Goal: Check status

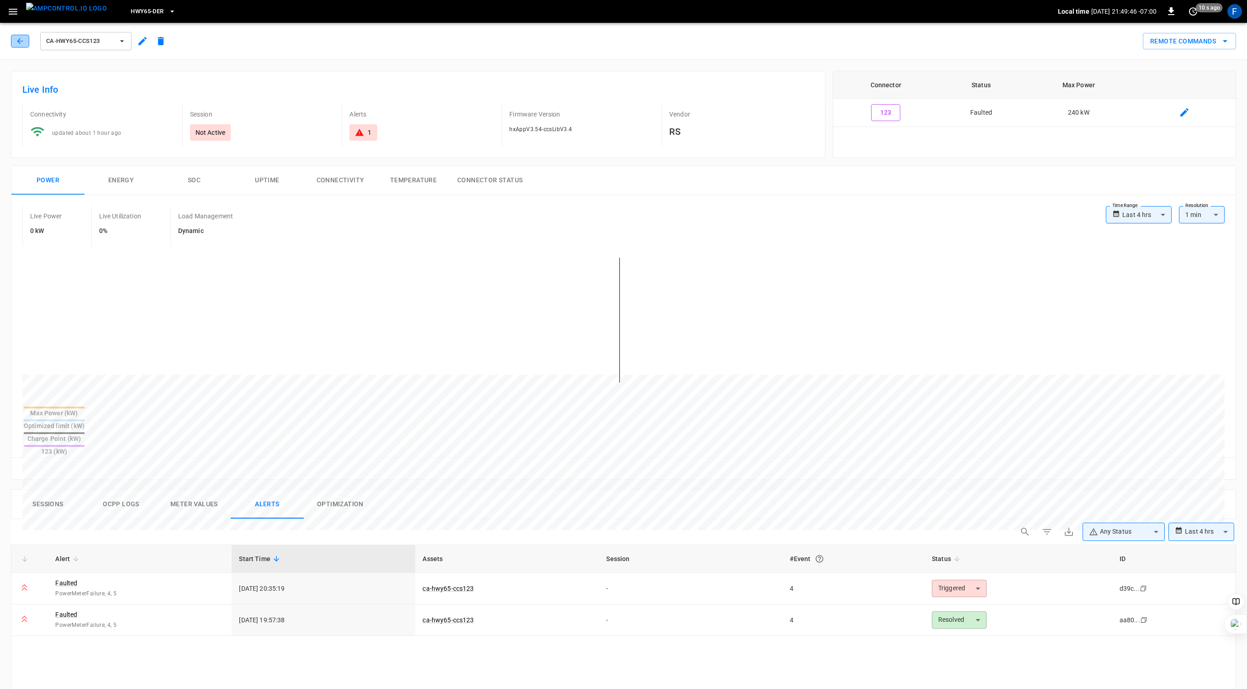
click at [14, 46] on button "button" at bounding box center [20, 41] width 18 height 13
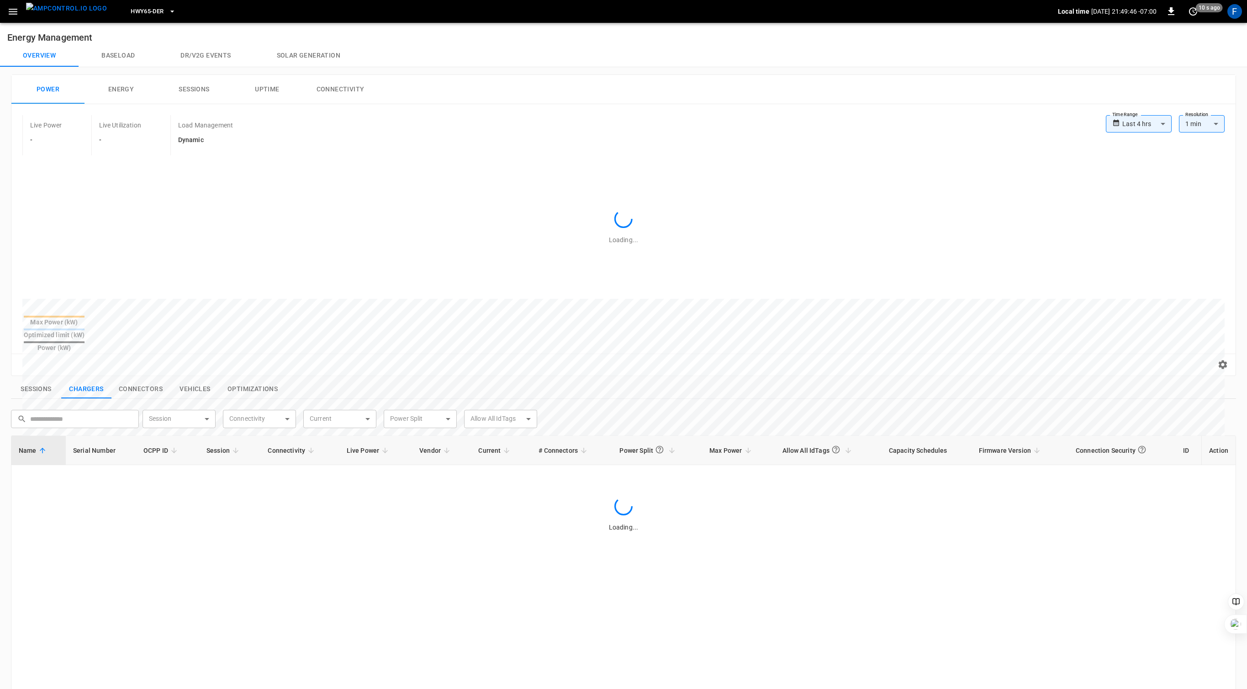
scroll to position [225, 0]
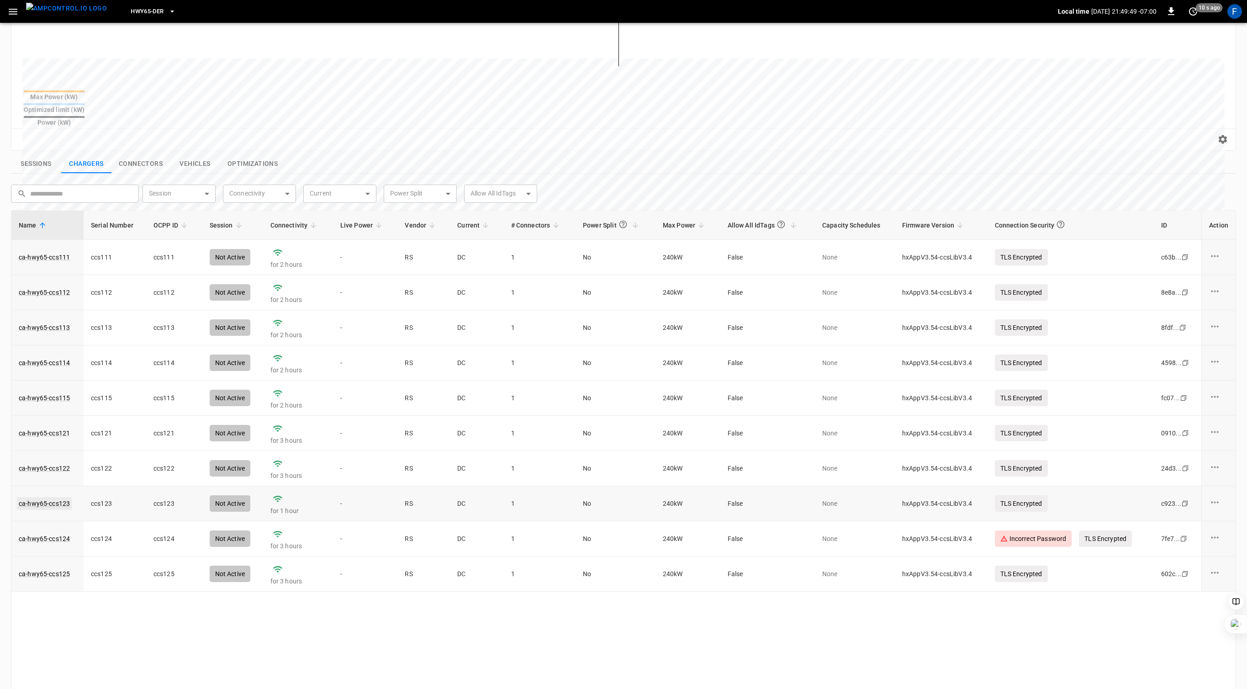
click at [50, 497] on link "ca-hwy65-ccs123" at bounding box center [44, 503] width 55 height 13
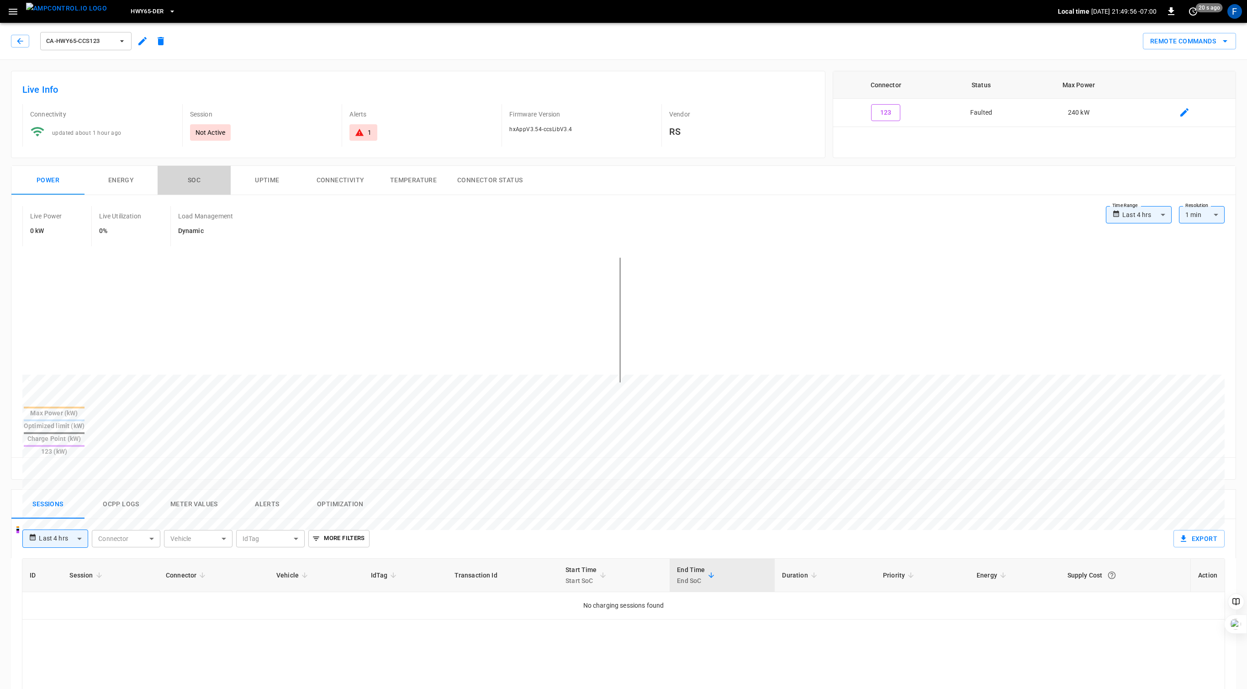
click at [197, 179] on button "SOC" at bounding box center [194, 180] width 73 height 29
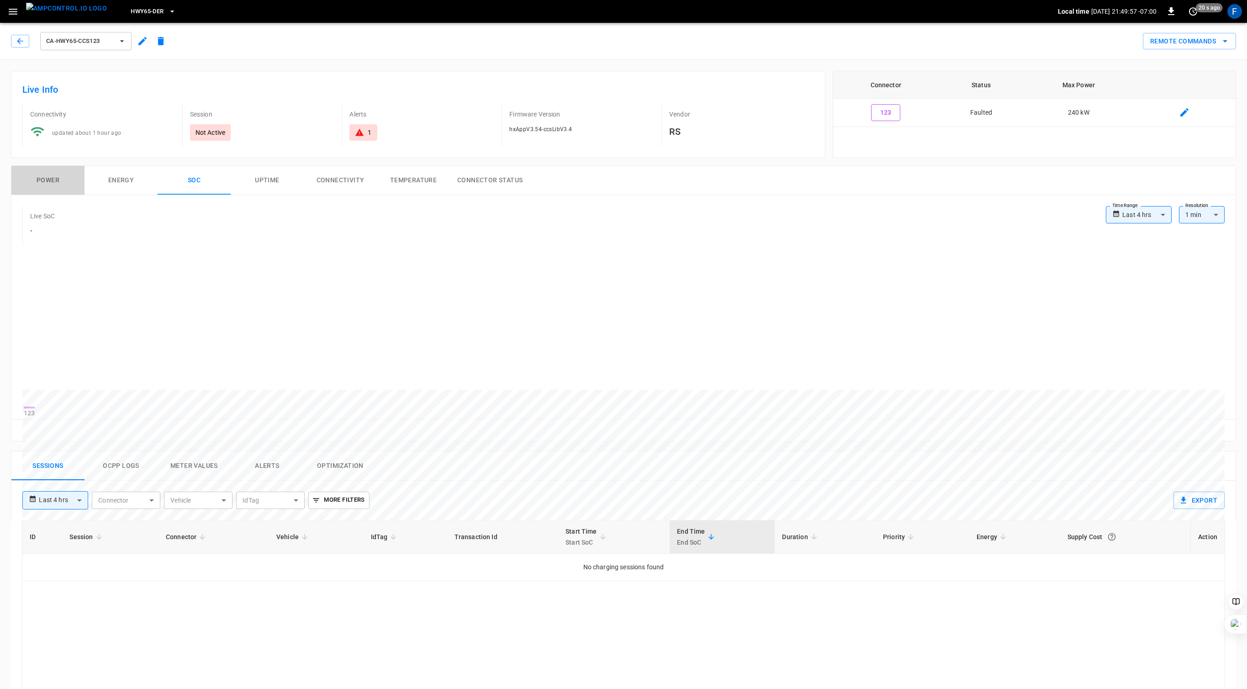
click at [48, 180] on button "Power" at bounding box center [47, 180] width 73 height 29
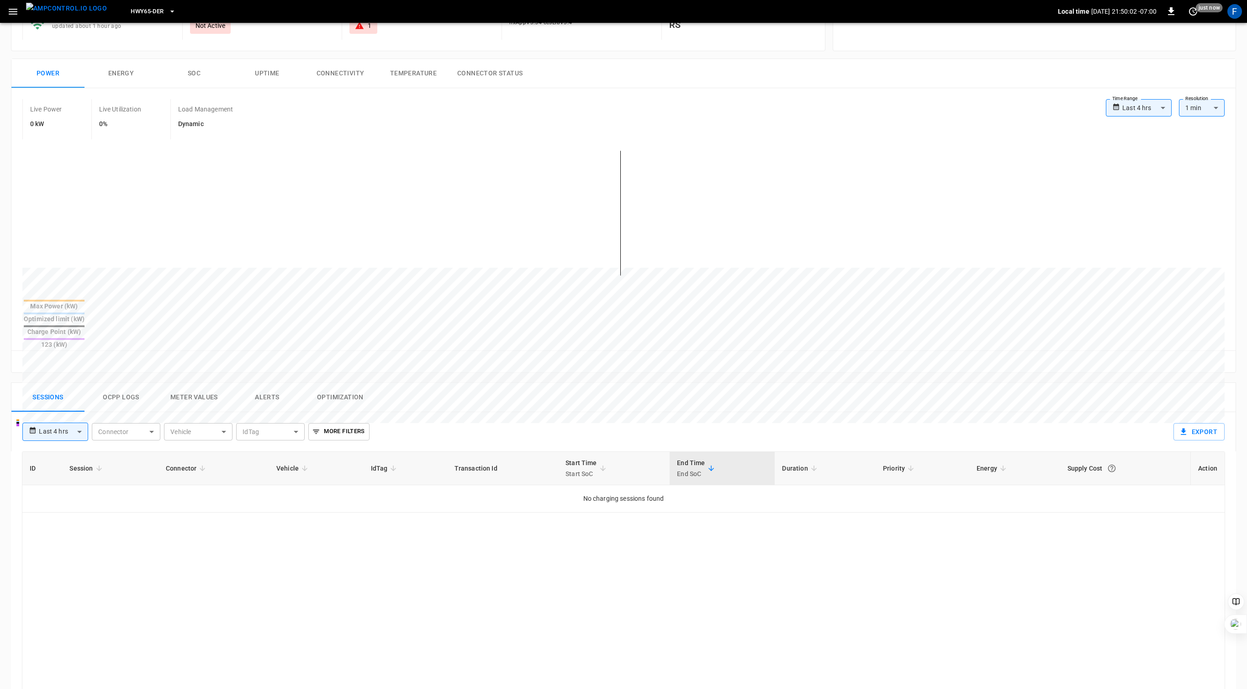
scroll to position [356, 0]
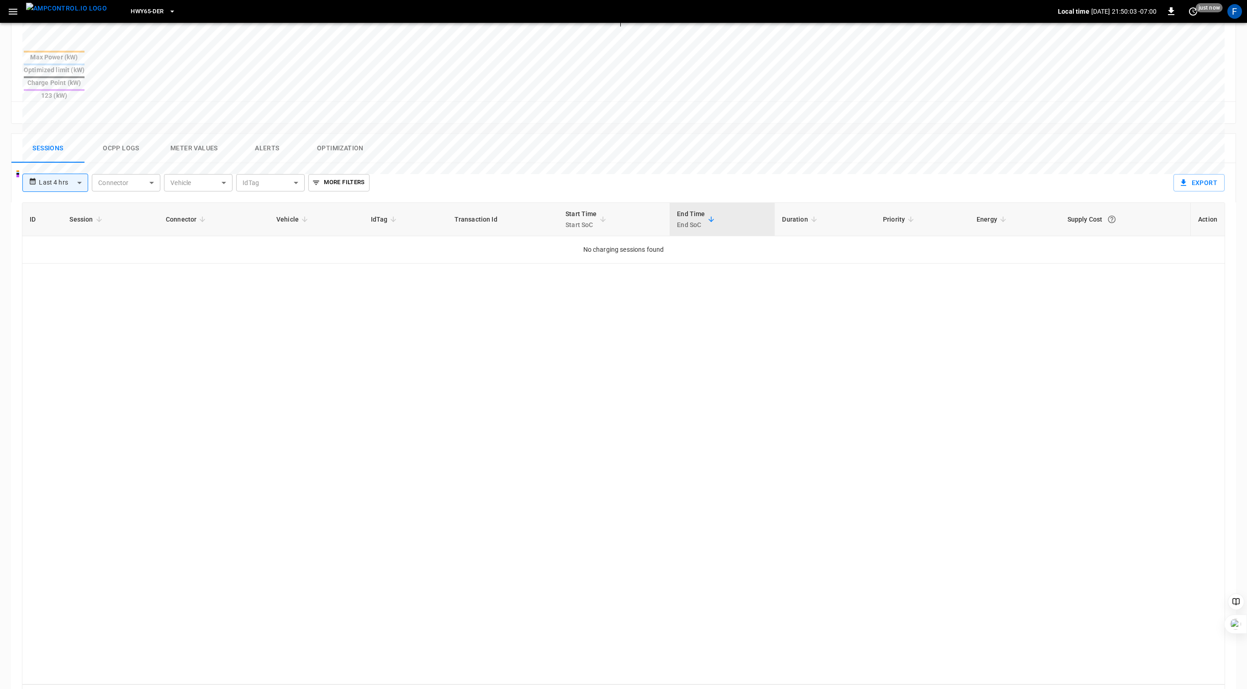
click at [116, 134] on button "Ocpp logs" at bounding box center [121, 148] width 73 height 29
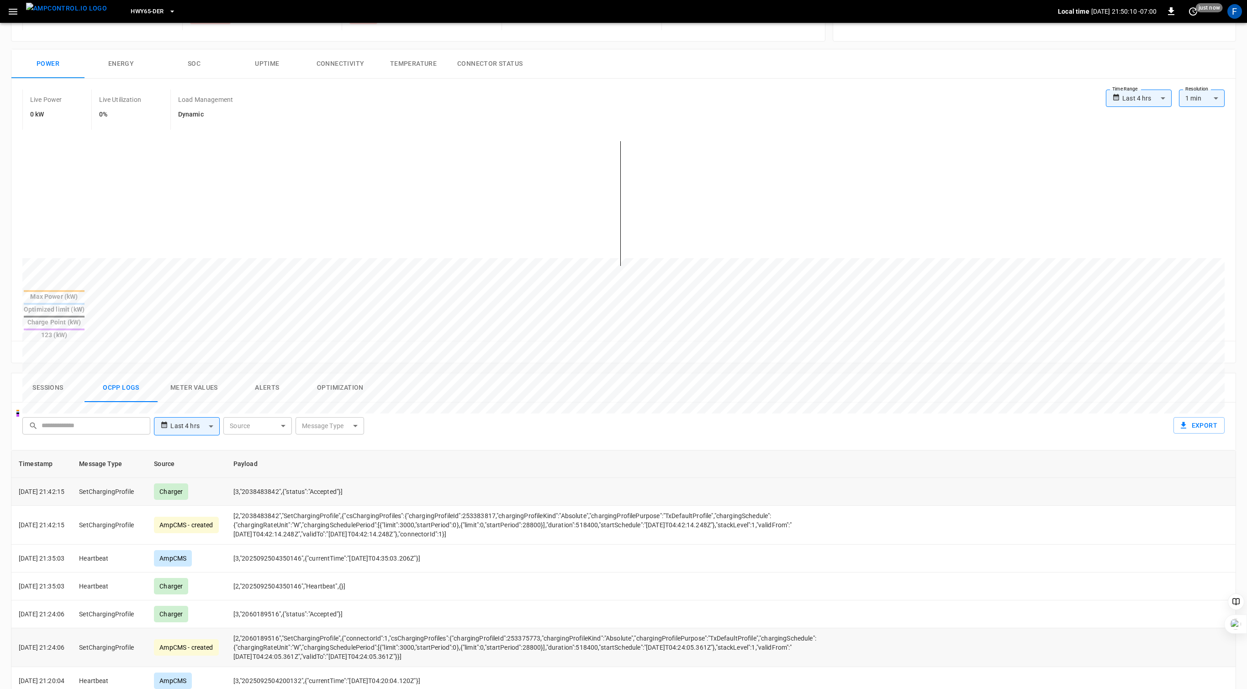
scroll to position [85, 0]
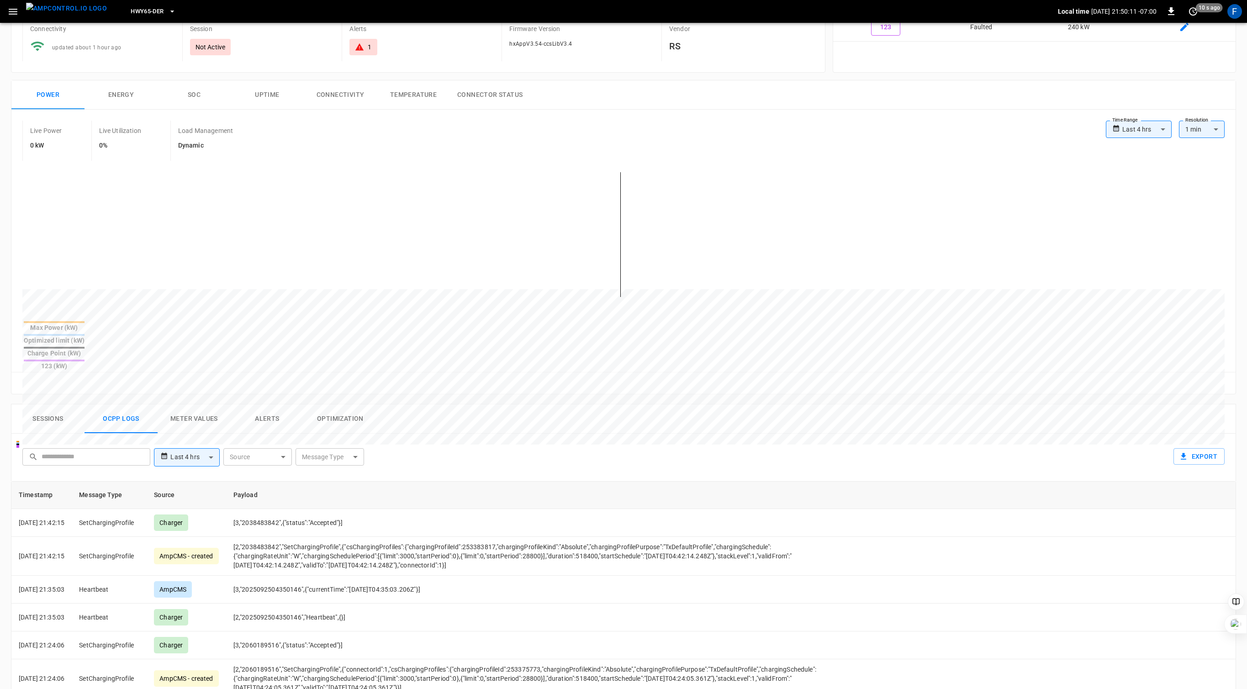
click at [256, 404] on button "Alerts" at bounding box center [267, 418] width 73 height 29
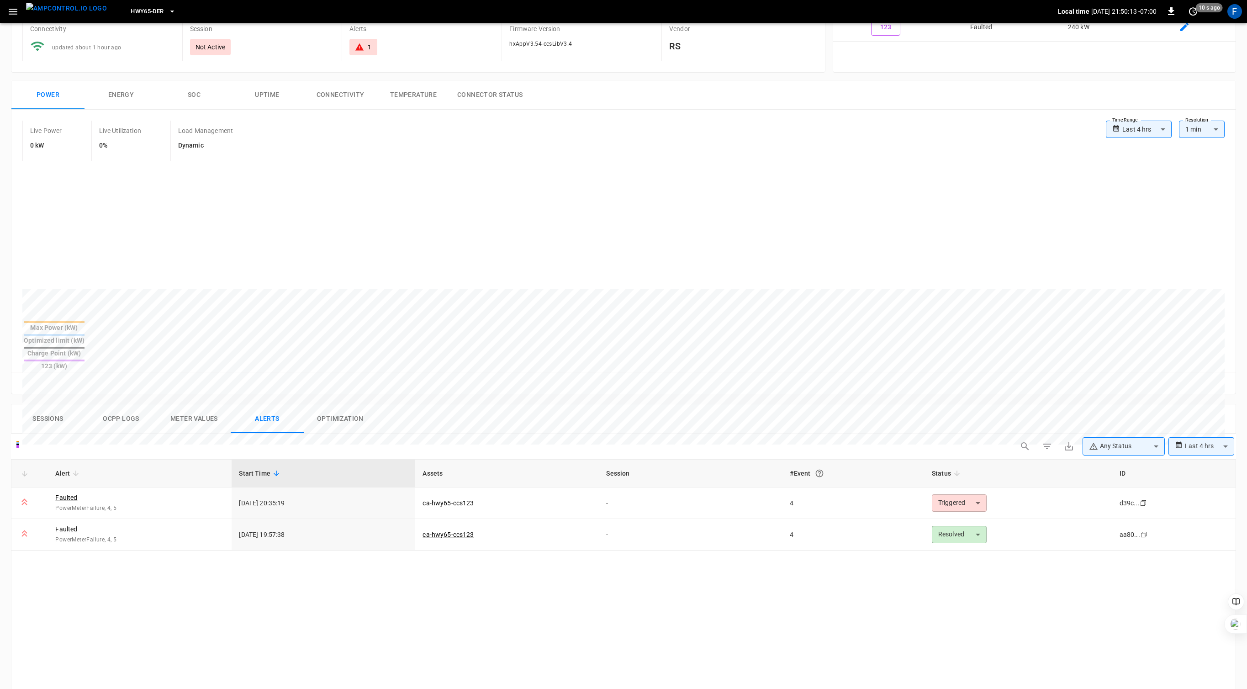
scroll to position [0, 0]
